Goal: Information Seeking & Learning: Learn about a topic

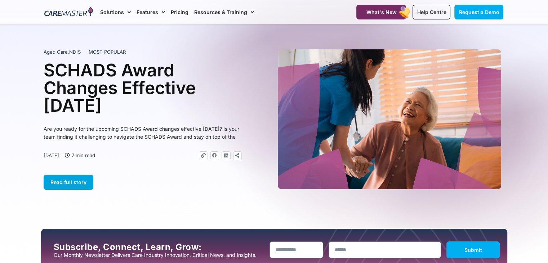
click at [70, 185] on span "Read full story" at bounding box center [68, 182] width 36 height 6
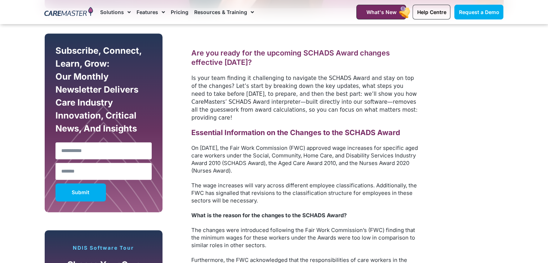
scroll to position [388, 0]
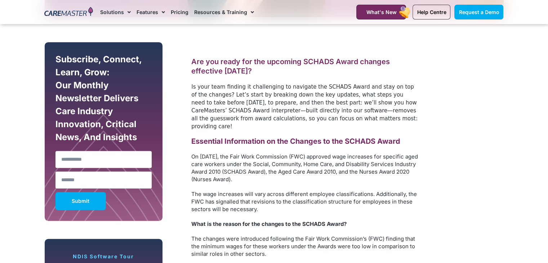
drag, startPoint x: 49, startPoint y: 59, endPoint x: 138, endPoint y: 134, distance: 116.9
click at [138, 134] on div "Subscribe, Connect, Learn, Grow: Our Monthly Newsletter Delivers Care Industry …" at bounding box center [104, 131] width 118 height 179
copy div "Subscribe, Connect, Learn, Grow: Our Monthly Newsletter Delivers Care Industry …"
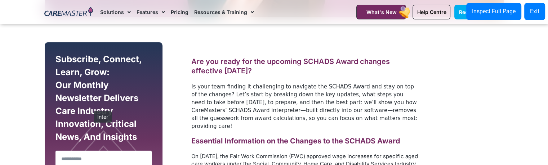
click at [90, 108] on div "Subscribe, Connect, Learn, Grow: Our Monthly Newsletter Delivers Care Industry …" at bounding box center [104, 100] width 100 height 94
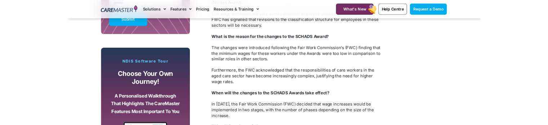
scroll to position [591, 0]
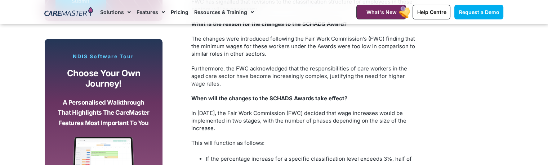
drag, startPoint x: 375, startPoint y: 165, endPoint x: 376, endPoint y: 161, distance: 4.0
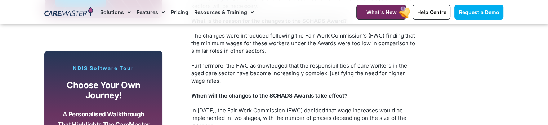
click at [291, 106] on p "In [DATE], the Fair Work Commission (FWC) decided that wage increases would be …" at bounding box center [304, 117] width 227 height 23
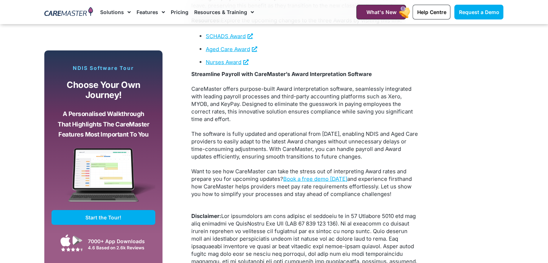
scroll to position [1444, 0]
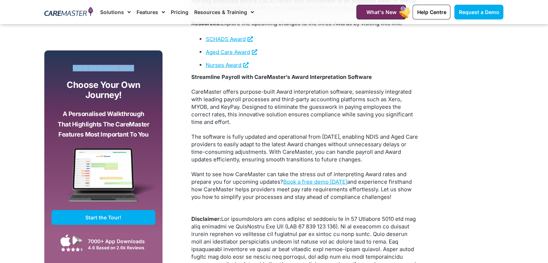
drag, startPoint x: 61, startPoint y: 68, endPoint x: 140, endPoint y: 68, distance: 79.3
click at [140, 68] on p "NDIS Software Tour" at bounding box center [104, 68] width 104 height 6
click at [198, 126] on p "CareMaster offers purpose-built Award interpretation software, seamlessly integ…" at bounding box center [304, 107] width 227 height 38
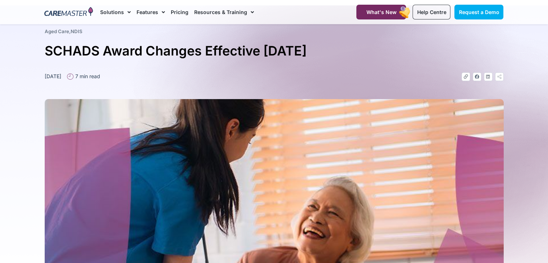
scroll to position [56, 0]
